Goal: Navigation & Orientation: Find specific page/section

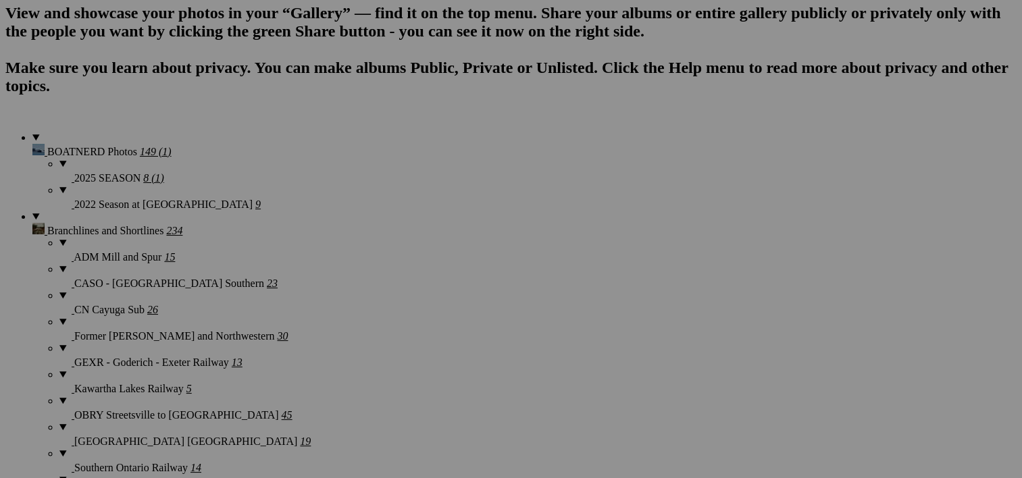
scroll to position [1024, 0]
